Goal: Information Seeking & Learning: Learn about a topic

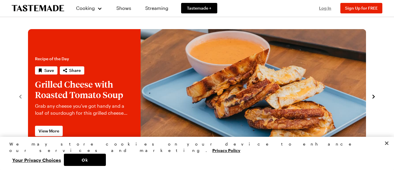
click at [324, 10] on span "Log In" at bounding box center [325, 8] width 12 height 5
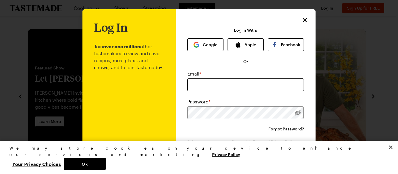
drag, startPoint x: 324, startPoint y: 10, endPoint x: 211, endPoint y: 83, distance: 134.6
click at [211, 83] on div "Email * Password * Forgot Password?" at bounding box center [245, 101] width 117 height 62
click at [209, 83] on input "email" at bounding box center [245, 85] width 117 height 13
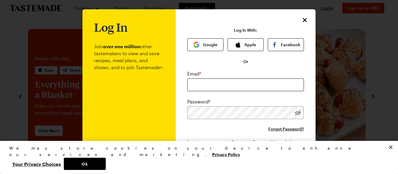
click at [203, 86] on input "email" at bounding box center [245, 85] width 117 height 13
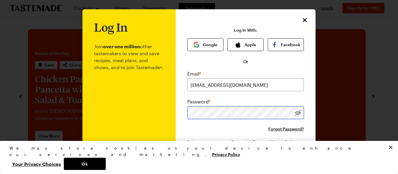
click at [208, 156] on button "Log In" at bounding box center [245, 162] width 75 height 13
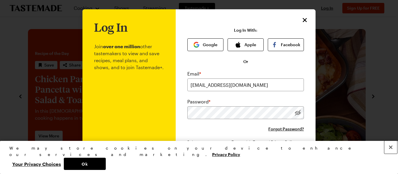
click at [391, 154] on button "Close" at bounding box center [390, 147] width 13 height 13
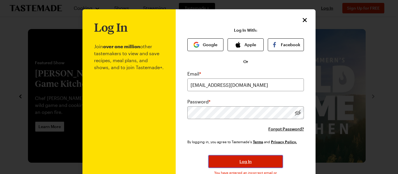
click at [242, 161] on span "Log In" at bounding box center [245, 162] width 12 height 6
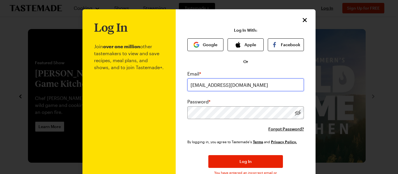
drag, startPoint x: 240, startPoint y: 90, endPoint x: 163, endPoint y: 99, distance: 76.8
click at [163, 99] on div "Log In Join over one million other tastemakers to view and save recipes, meal p…" at bounding box center [198, 117] width 233 height 216
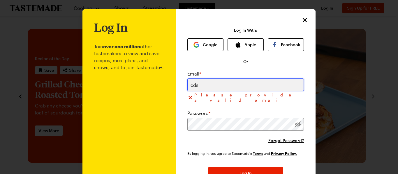
type input "[EMAIL_ADDRESS][DOMAIN_NAME]"
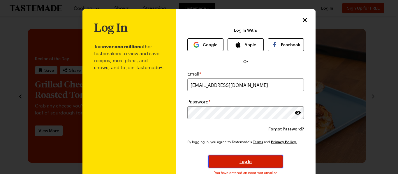
click at [240, 163] on span "Log In" at bounding box center [245, 162] width 12 height 6
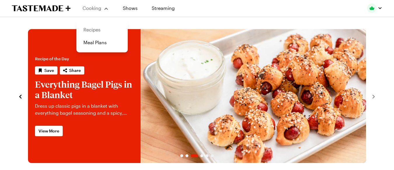
click at [92, 28] on link "Recipes" at bounding box center [102, 29] width 44 height 13
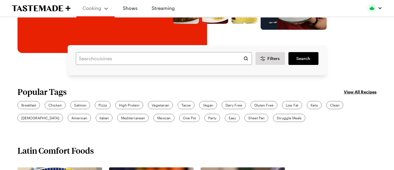
scroll to position [133, 0]
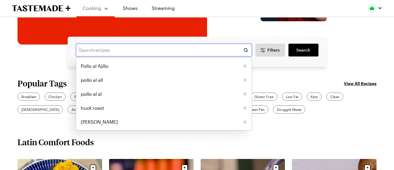
click at [120, 51] on input "text" at bounding box center [164, 50] width 176 height 13
type input "weeknight dinners"
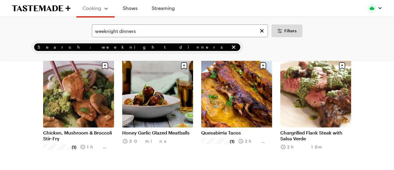
scroll to position [285, 0]
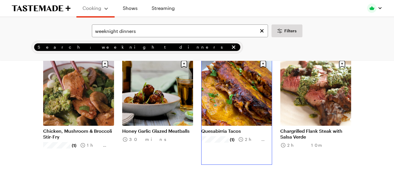
click at [212, 128] on link "Quesabirria Tacos" at bounding box center [236, 131] width 71 height 6
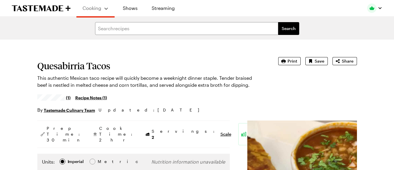
type textarea "x"
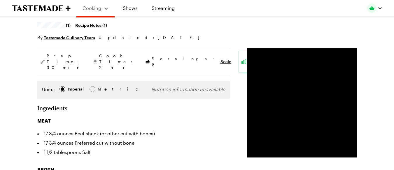
scroll to position [33, 0]
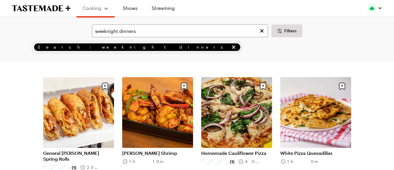
scroll to position [625, 0]
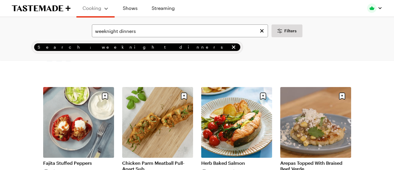
scroll to position [1340, 0]
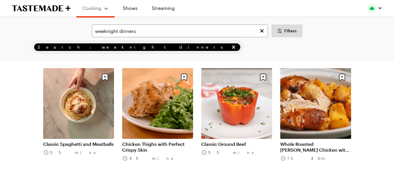
scroll to position [1463, 2]
